Goal: Book appointment/travel/reservation

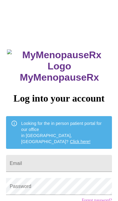
click at [74, 155] on input "Email" at bounding box center [59, 163] width 106 height 17
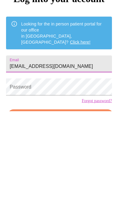
type input "[EMAIL_ADDRESS][DOMAIN_NAME]"
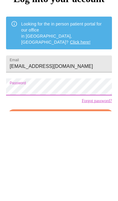
scroll to position [30, 0]
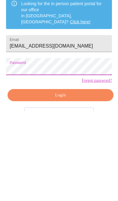
click at [21, 179] on button "Login" at bounding box center [61, 185] width 106 height 12
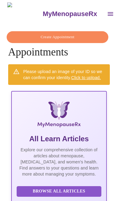
click at [14, 35] on span "Create Appointment" at bounding box center [58, 37] width 88 height 7
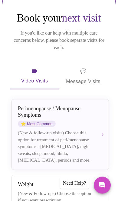
scroll to position [53, 0]
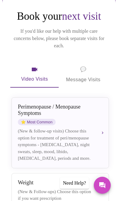
click at [98, 134] on div "[MEDICAL_DATA] / Menopause Symptoms ⭐ Most Common (New & follow-up visits) Choo…" at bounding box center [60, 133] width 85 height 58
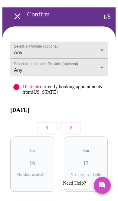
scroll to position [18, 0]
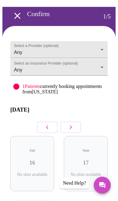
click at [18, 43] on body "MyMenopauseRx Confirm 1 / 5 Select a Provider (optional) Any Any Select an Insu…" at bounding box center [58, 193] width 113 height 419
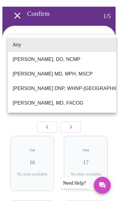
click at [103, 126] on div at bounding box center [59, 100] width 118 height 201
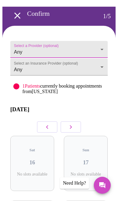
click at [22, 70] on body "MyMenopauseRx Confirm 1 / 5 Select a Provider (optional) Any Any Select an Insu…" at bounding box center [58, 193] width 113 height 419
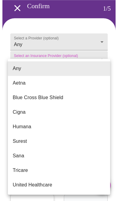
scroll to position [26, 0]
click at [54, 183] on li "United Healthcare" at bounding box center [59, 185] width 102 height 15
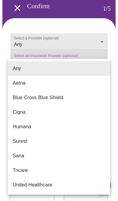
type input "United Healthcare"
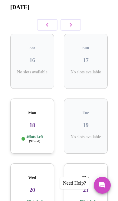
scroll to position [126, 0]
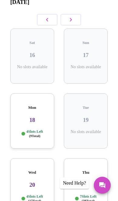
click at [25, 97] on div "Mon 18 4 Slots Left ( 9 Total)" at bounding box center [32, 120] width 44 height 55
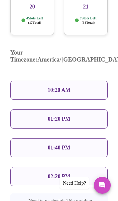
scroll to position [304, 0]
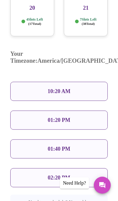
click at [80, 168] on div "02:20 PM" at bounding box center [59, 177] width 98 height 19
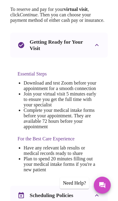
scroll to position [136, 0]
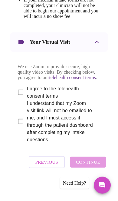
click at [18, 99] on input "I agree to the telehealth consent terms" at bounding box center [20, 92] width 13 height 13
checkbox input "true"
click at [20, 128] on input "I understand that my Zoom visit link will not be emailed to me, and I must acce…" at bounding box center [20, 121] width 13 height 13
checkbox input "true"
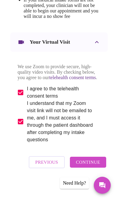
click at [89, 166] on span "Continue" at bounding box center [88, 162] width 24 height 8
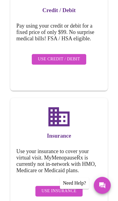
scroll to position [132, 0]
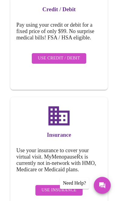
click at [68, 186] on span "Use Insurance" at bounding box center [59, 190] width 35 height 8
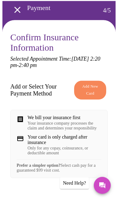
click at [99, 91] on span "Add New Card" at bounding box center [90, 90] width 18 height 14
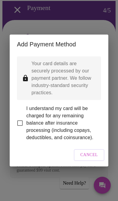
click at [22, 117] on input "I understand my card will be charged for any remaining balance after insurance …" at bounding box center [20, 123] width 13 height 13
checkbox input "true"
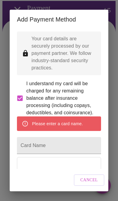
click at [61, 145] on input "Card Name" at bounding box center [59, 145] width 84 height 17
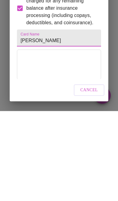
type input "[PERSON_NAME]"
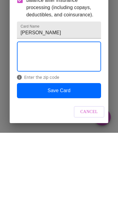
scroll to position [130, 0]
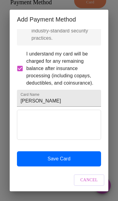
click at [69, 158] on button "Save Card" at bounding box center [59, 158] width 84 height 15
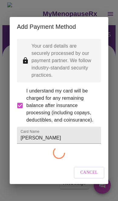
scroll to position [0, 0]
checkbox input "false"
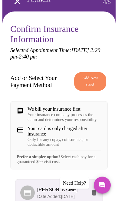
scroll to position [31, 0]
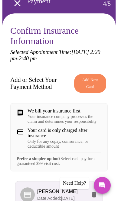
click at [97, 83] on span "Add New Card" at bounding box center [90, 83] width 18 height 14
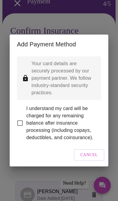
click at [87, 159] on span "Cancel" at bounding box center [90, 155] width 18 height 8
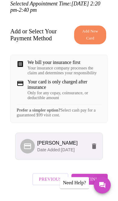
scroll to position [79, 0]
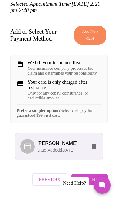
click at [89, 183] on span "Continue" at bounding box center [90, 179] width 24 height 8
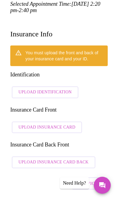
click at [62, 88] on span "Upload Identification" at bounding box center [44, 92] width 53 height 8
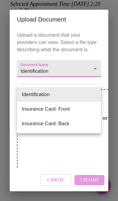
click at [73, 150] on div at bounding box center [59, 100] width 118 height 201
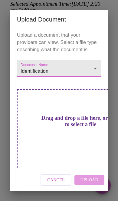
click at [73, 128] on h3 "Drag and drop a file here, or click to select a file" at bounding box center [81, 121] width 84 height 13
click at [60, 184] on span "Cancel" at bounding box center [56, 180] width 18 height 8
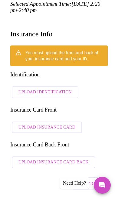
click at [62, 124] on span "Upload Insurance Card" at bounding box center [46, 128] width 57 height 8
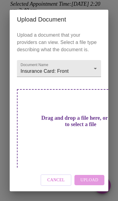
click at [77, 128] on h3 "Drag and drop a file here, or click to select a file" at bounding box center [81, 121] width 84 height 13
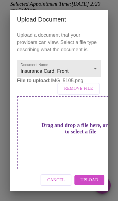
click at [92, 184] on span "Upload" at bounding box center [90, 180] width 18 height 8
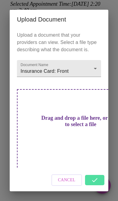
click at [94, 188] on div "Cancel" at bounding box center [59, 180] width 99 height 23
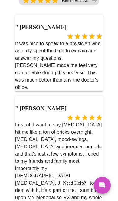
scroll to position [319, 0]
